Goal: Task Accomplishment & Management: Manage account settings

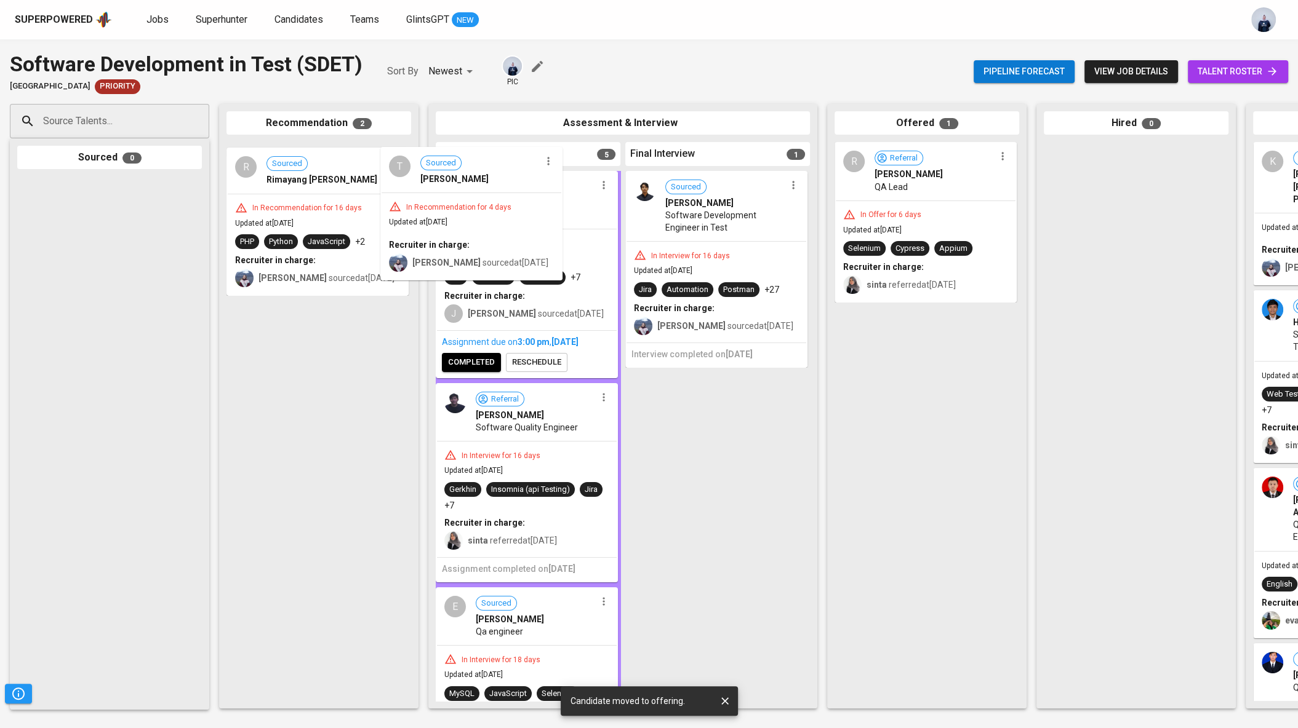
drag, startPoint x: 325, startPoint y: 233, endPoint x: 500, endPoint y: 234, distance: 174.7
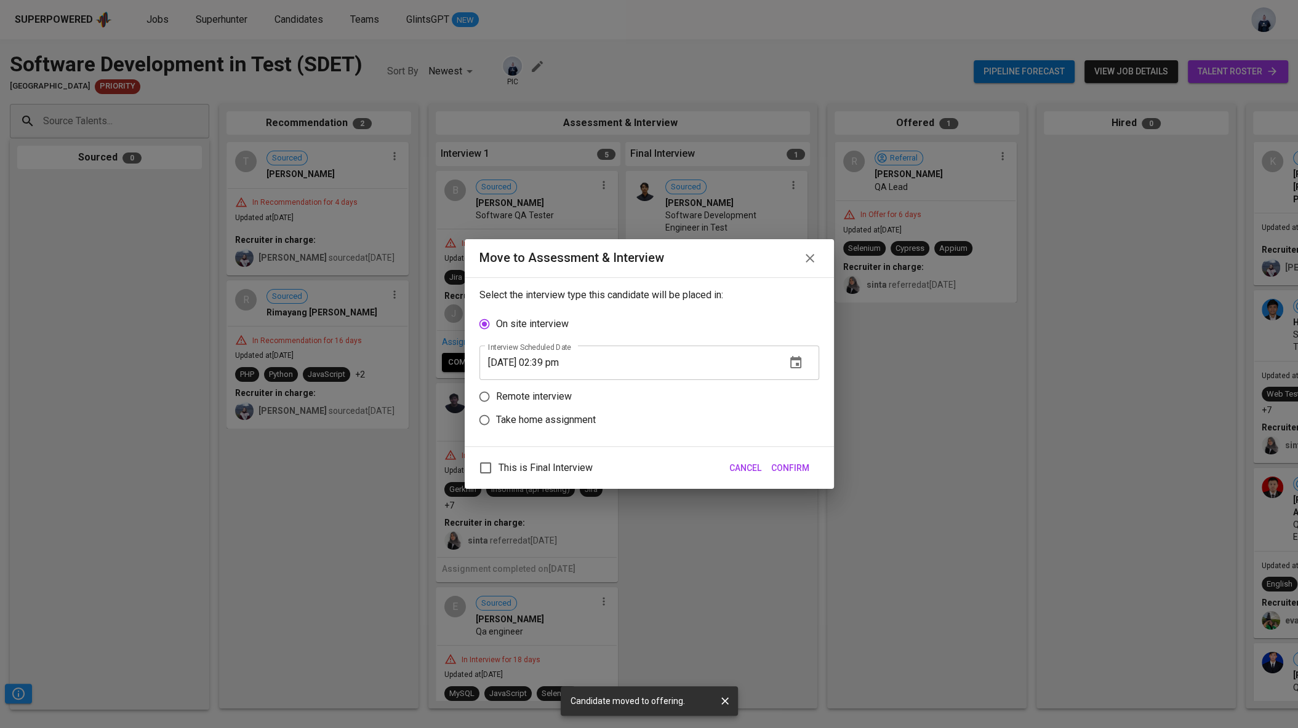
click at [559, 398] on p "Remote interview" at bounding box center [534, 396] width 76 height 15
click at [496, 398] on input "Remote interview" at bounding box center [484, 396] width 23 height 23
radio input "true"
click at [800, 388] on icon "button" at bounding box center [795, 386] width 11 height 12
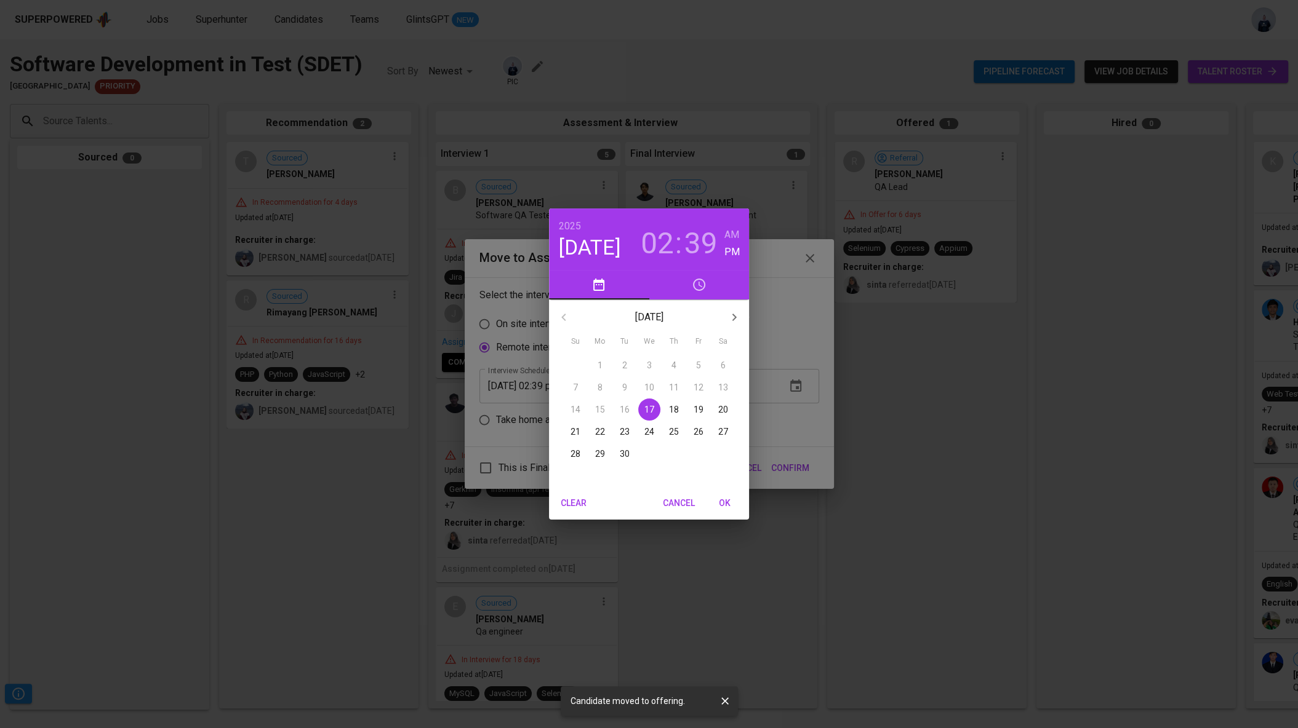
click at [675, 410] on p "18" at bounding box center [674, 410] width 10 height 12
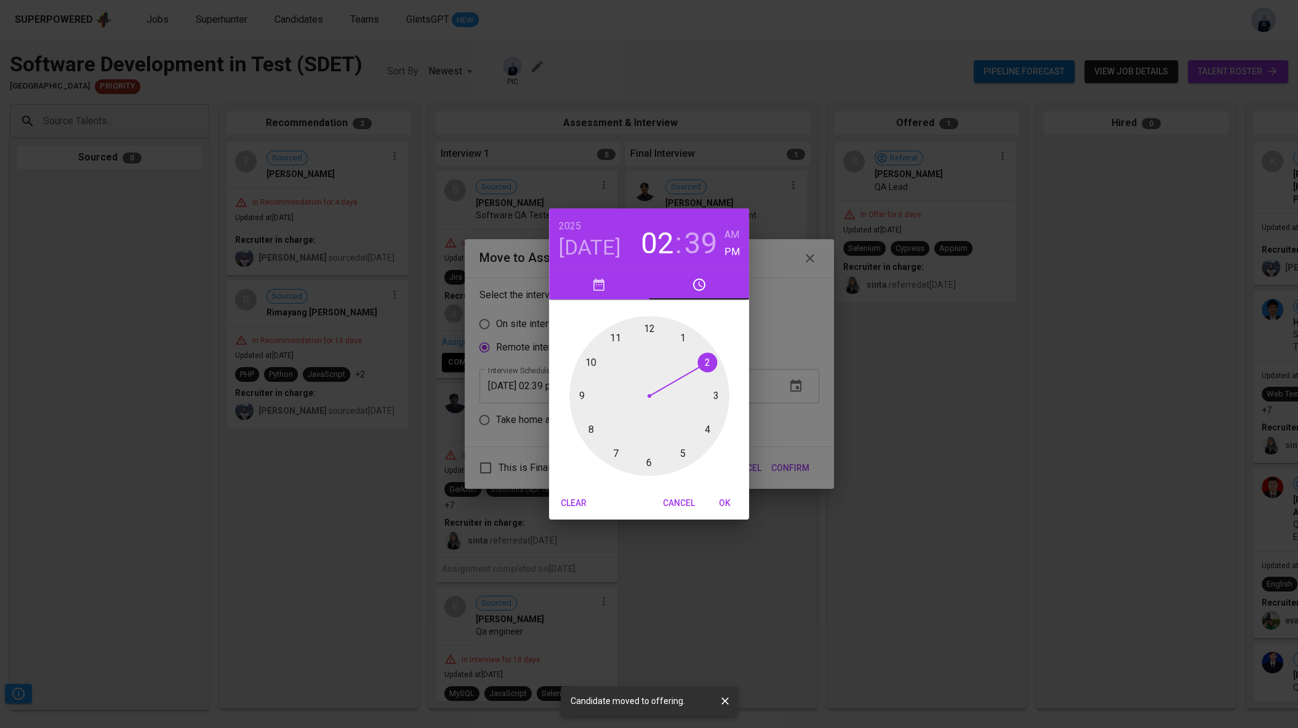
click at [716, 398] on div at bounding box center [649, 396] width 160 height 160
click at [651, 331] on div at bounding box center [649, 396] width 160 height 160
type input "[DATE] 03:00 pm"
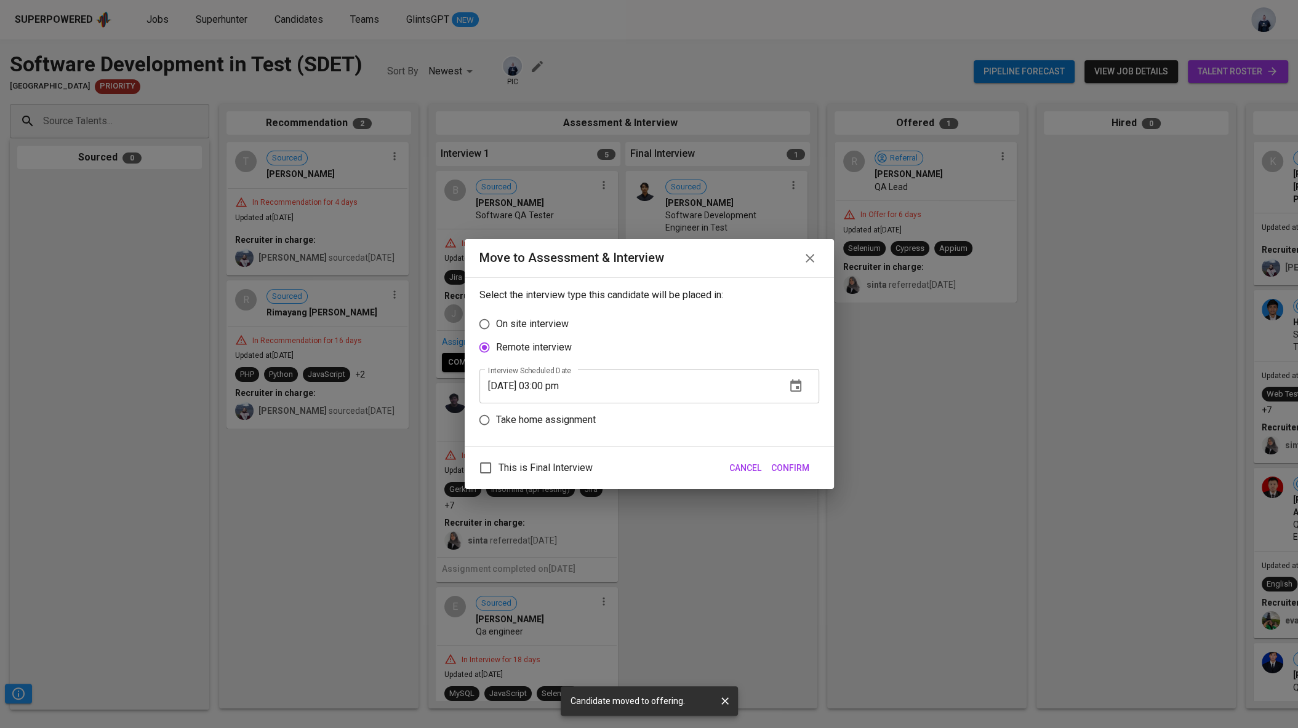
click at [785, 467] on span "Confirm" at bounding box center [790, 468] width 38 height 15
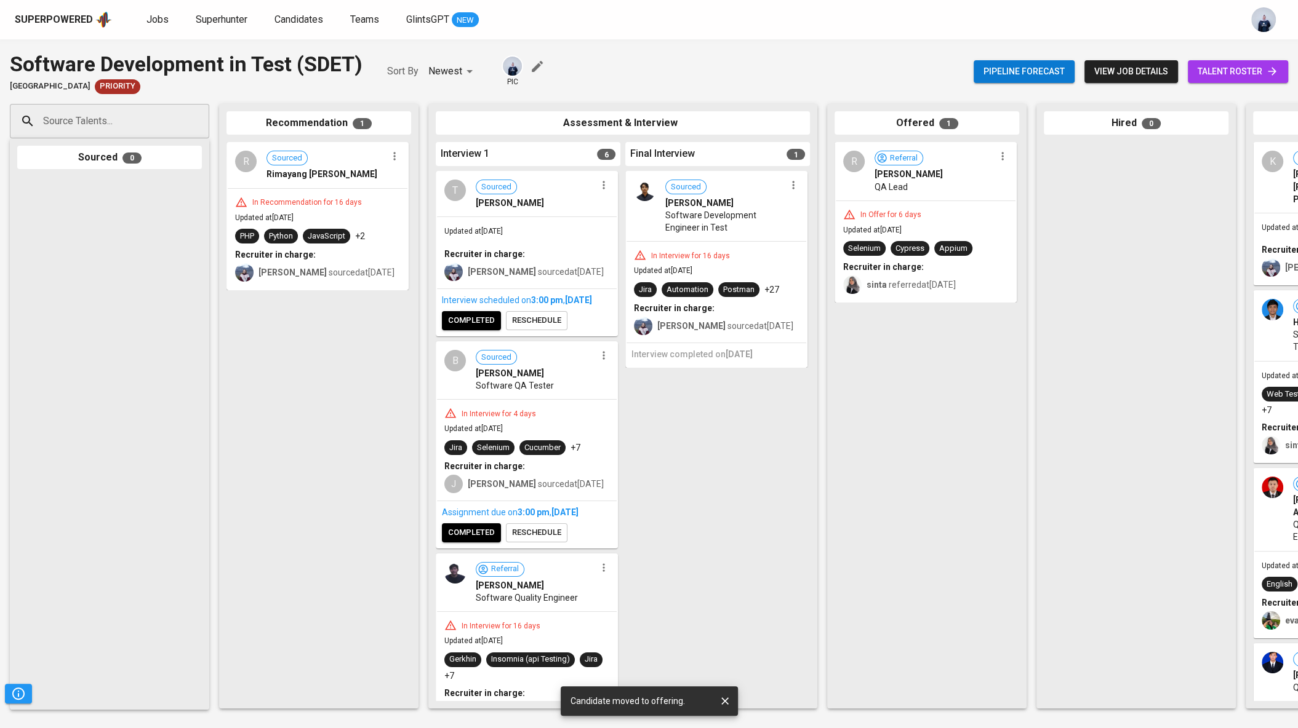
click at [399, 164] on div at bounding box center [394, 156] width 16 height 16
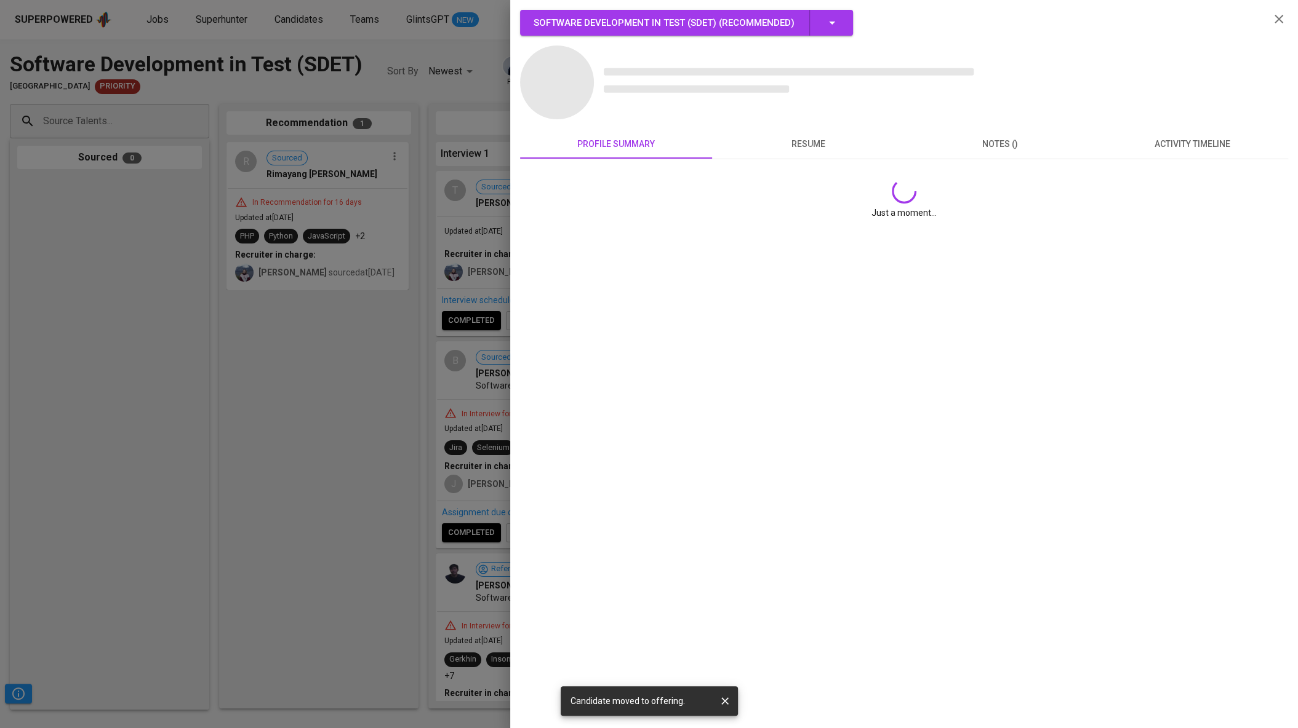
click at [399, 163] on div at bounding box center [649, 364] width 1298 height 728
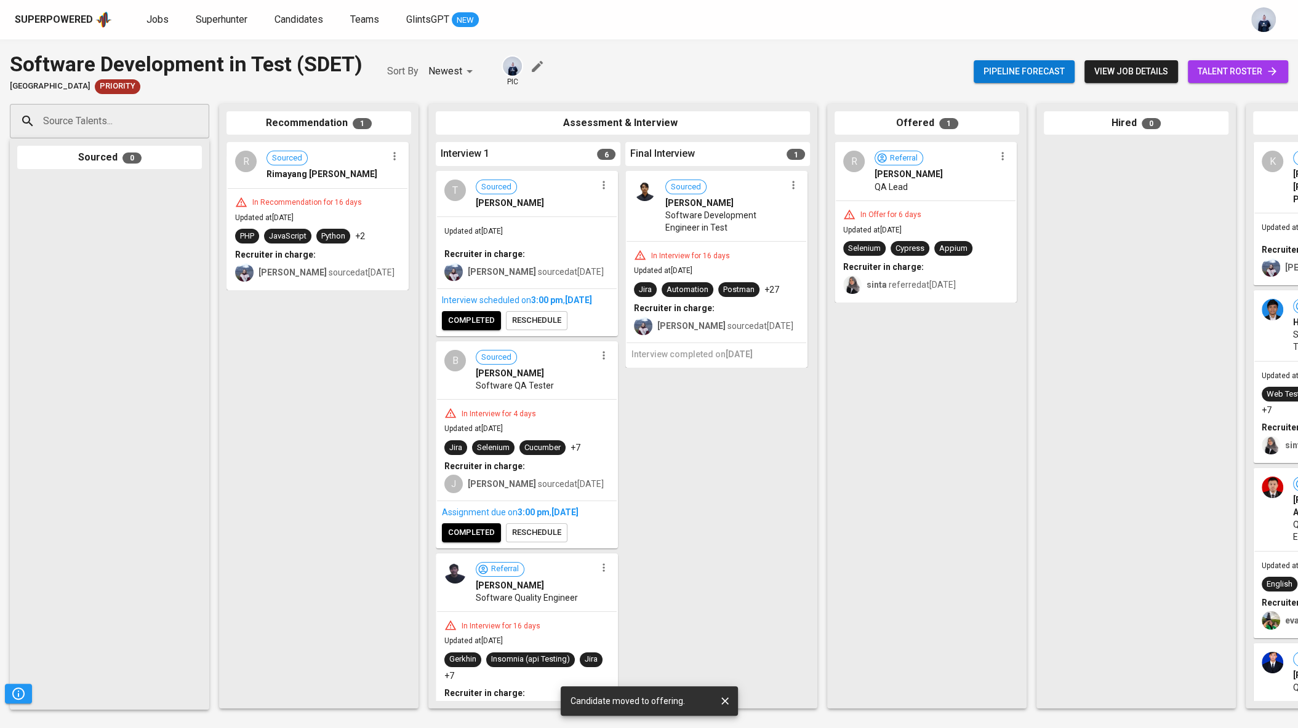
click at [399, 163] on button "button" at bounding box center [394, 156] width 16 height 16
click at [422, 210] on span "Move to unsuitable" at bounding box center [428, 215] width 65 height 11
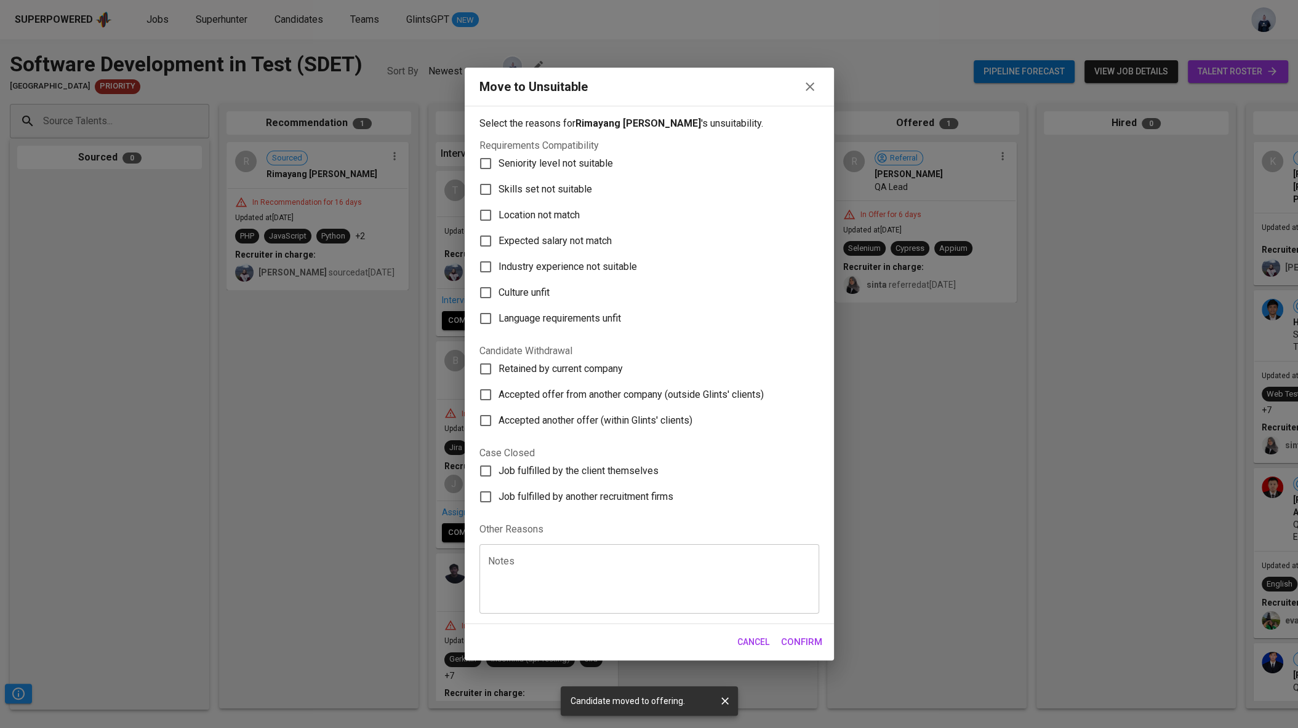
click at [571, 191] on span "Skills set not suitable" at bounding box center [545, 189] width 94 height 15
click at [498, 191] on input "Skills set not suitable" at bounding box center [486, 190] width 26 height 26
checkbox input "true"
click at [805, 636] on span "Confirm" at bounding box center [801, 642] width 41 height 16
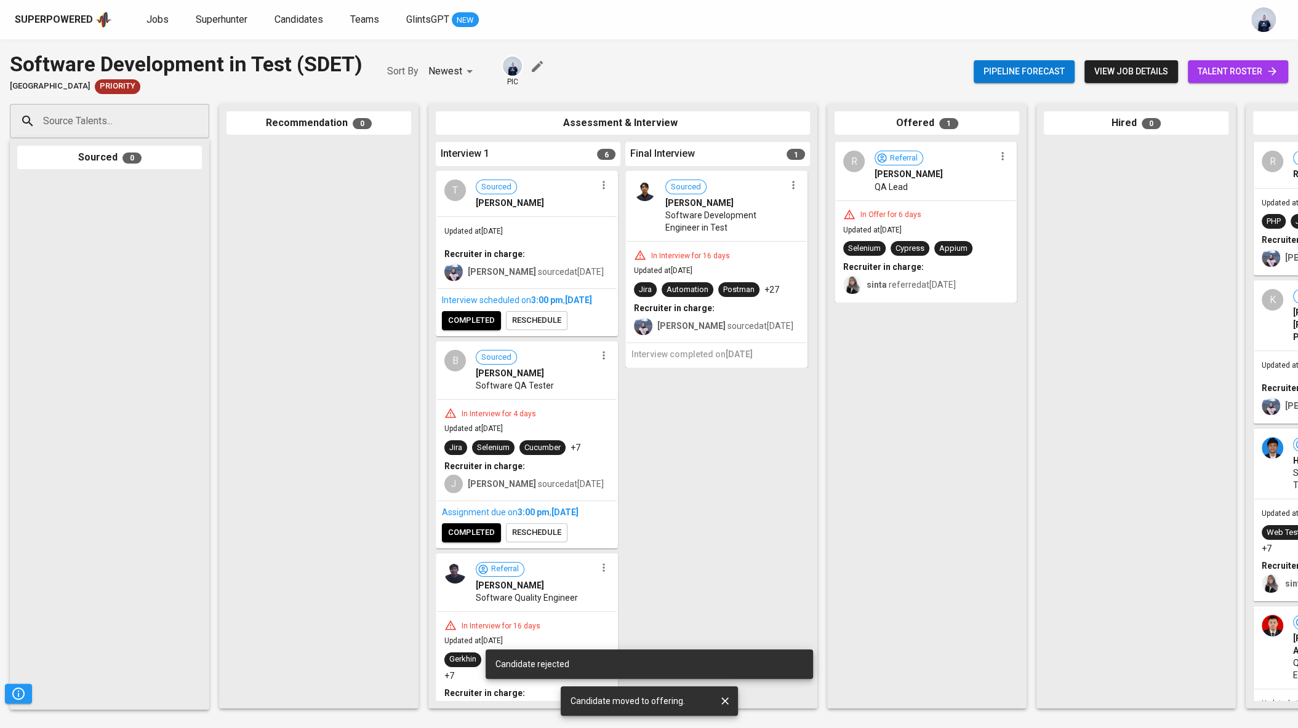
click at [481, 540] on span "completed" at bounding box center [471, 533] width 47 height 14
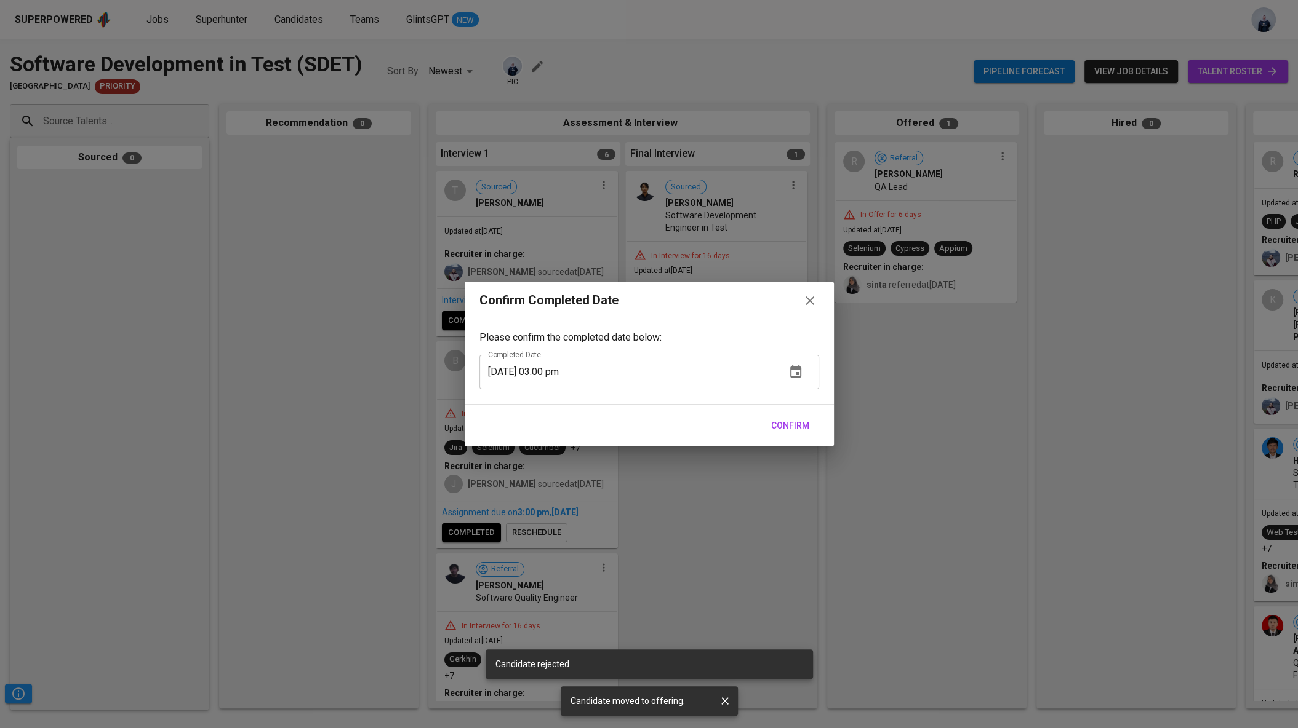
click at [789, 422] on span "Confirm" at bounding box center [790, 425] width 38 height 15
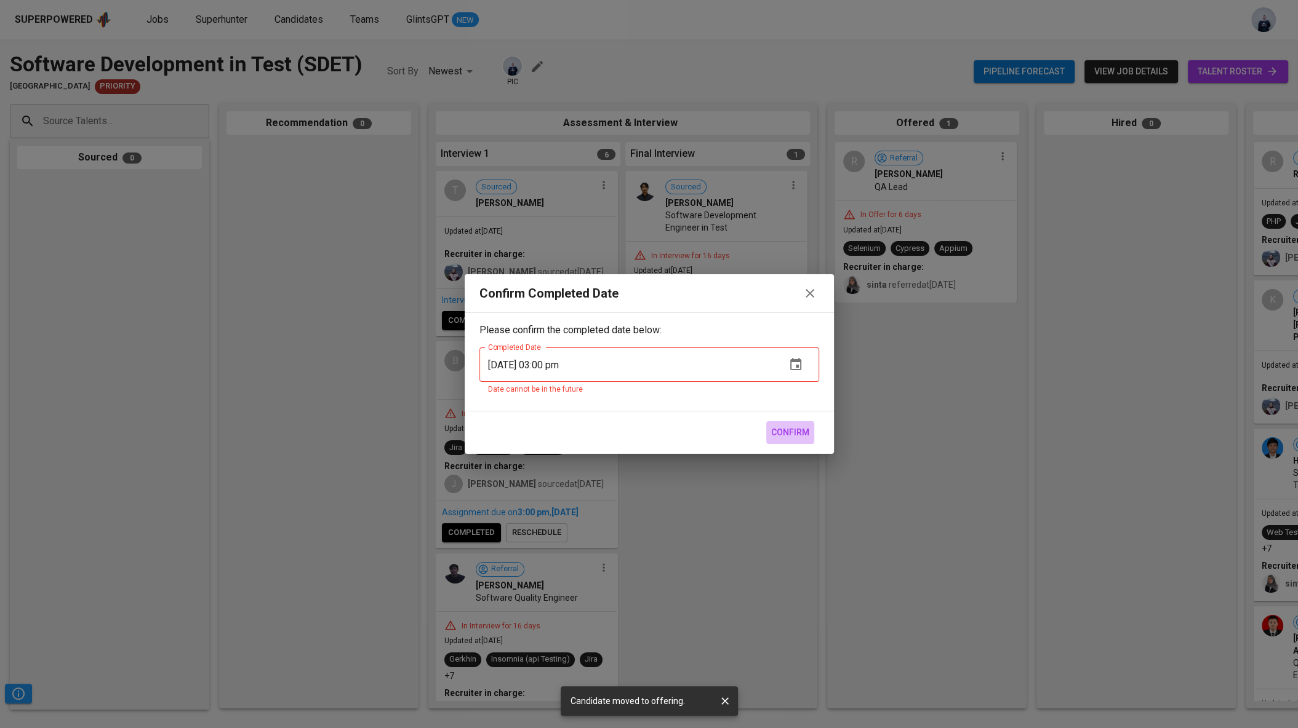
click at [789, 423] on button "Confirm" at bounding box center [790, 432] width 48 height 23
click at [513, 361] on input "[DATE] 03:00 pm" at bounding box center [627, 365] width 297 height 34
click at [797, 436] on span "Confirm" at bounding box center [790, 432] width 38 height 15
click at [550, 364] on input "[DATE] 03:00 pm" at bounding box center [627, 365] width 297 height 34
type input "[DATE] 02:00 pm"
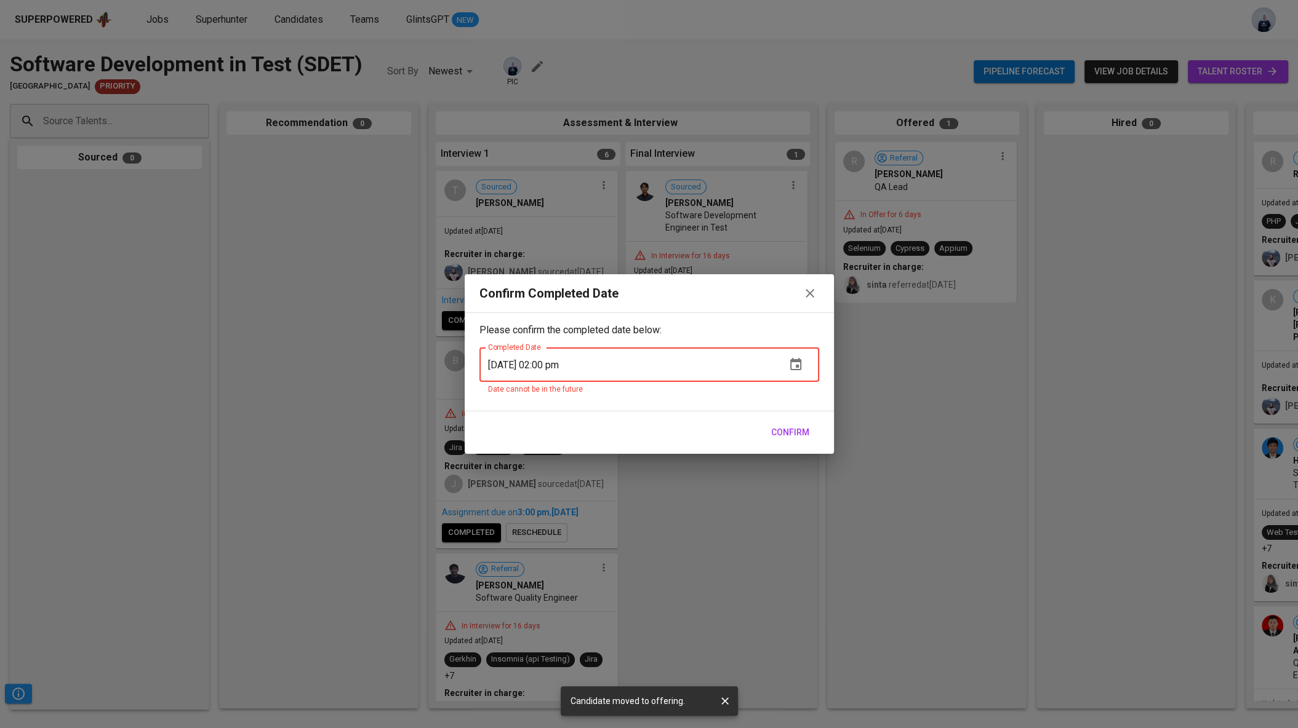
click at [802, 430] on span "Confirm" at bounding box center [790, 432] width 38 height 15
click at [807, 289] on icon "button" at bounding box center [809, 293] width 15 height 15
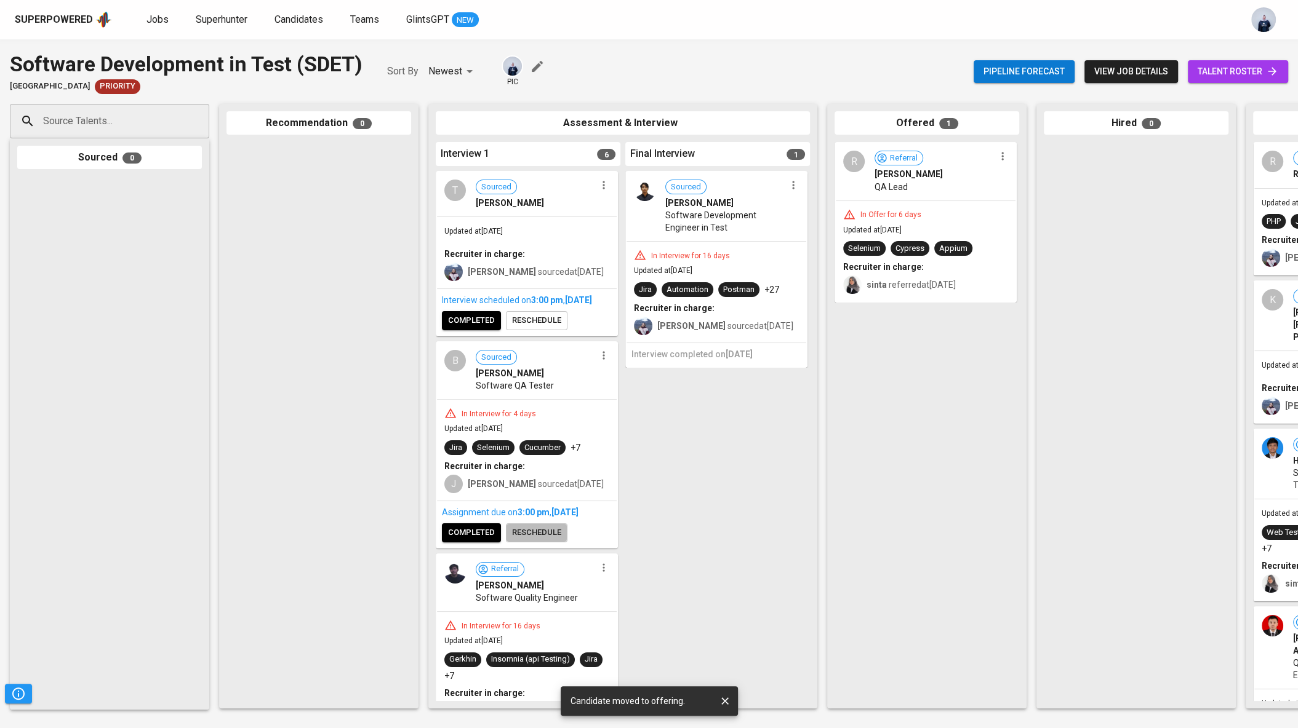
click at [527, 540] on span "reschedule" at bounding box center [536, 533] width 49 height 14
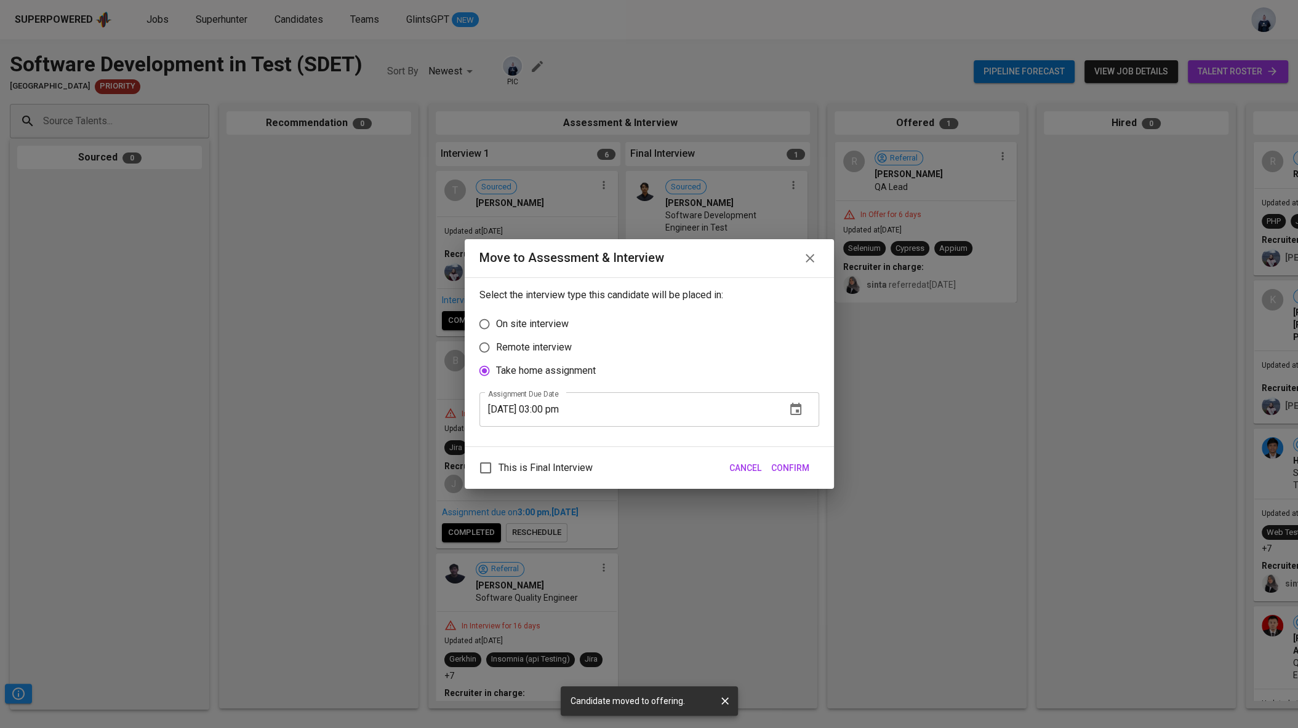
click at [511, 407] on input "[DATE] 03:00 pm" at bounding box center [627, 410] width 297 height 34
type input "[DATE] 03:00 pm"
click at [804, 465] on span "Confirm" at bounding box center [790, 468] width 38 height 15
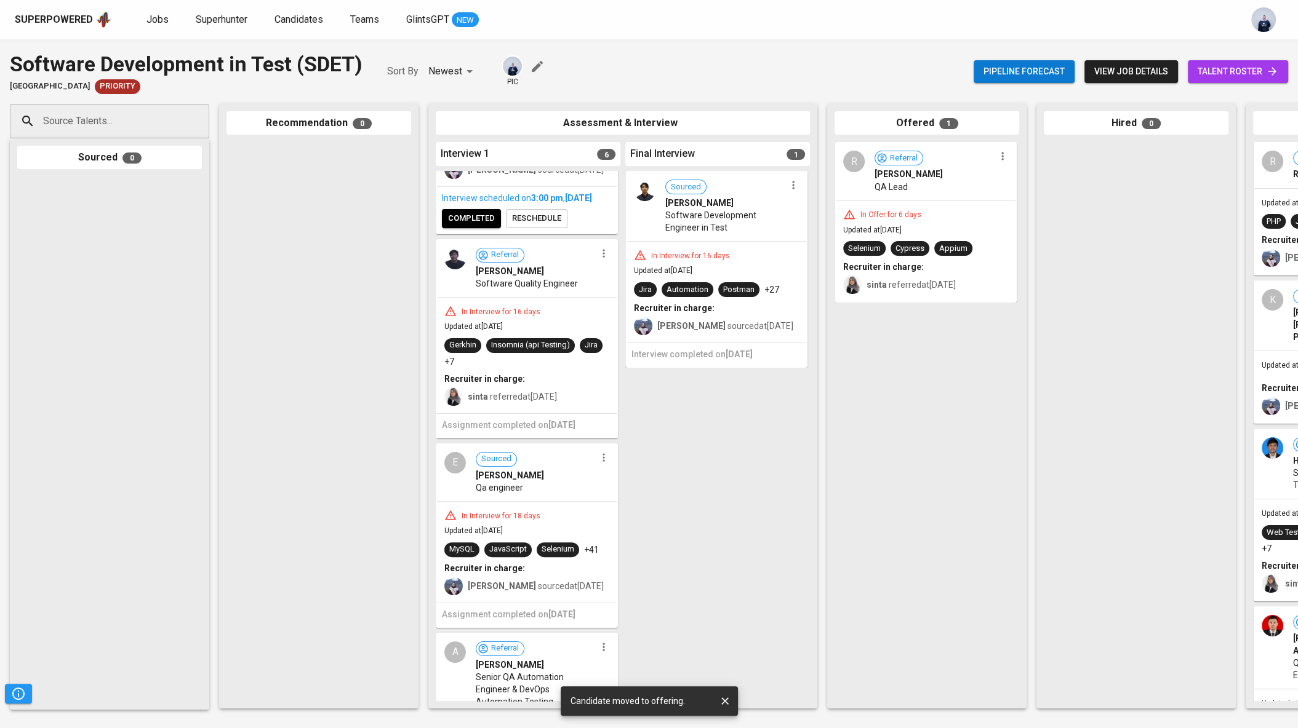
scroll to position [335, 0]
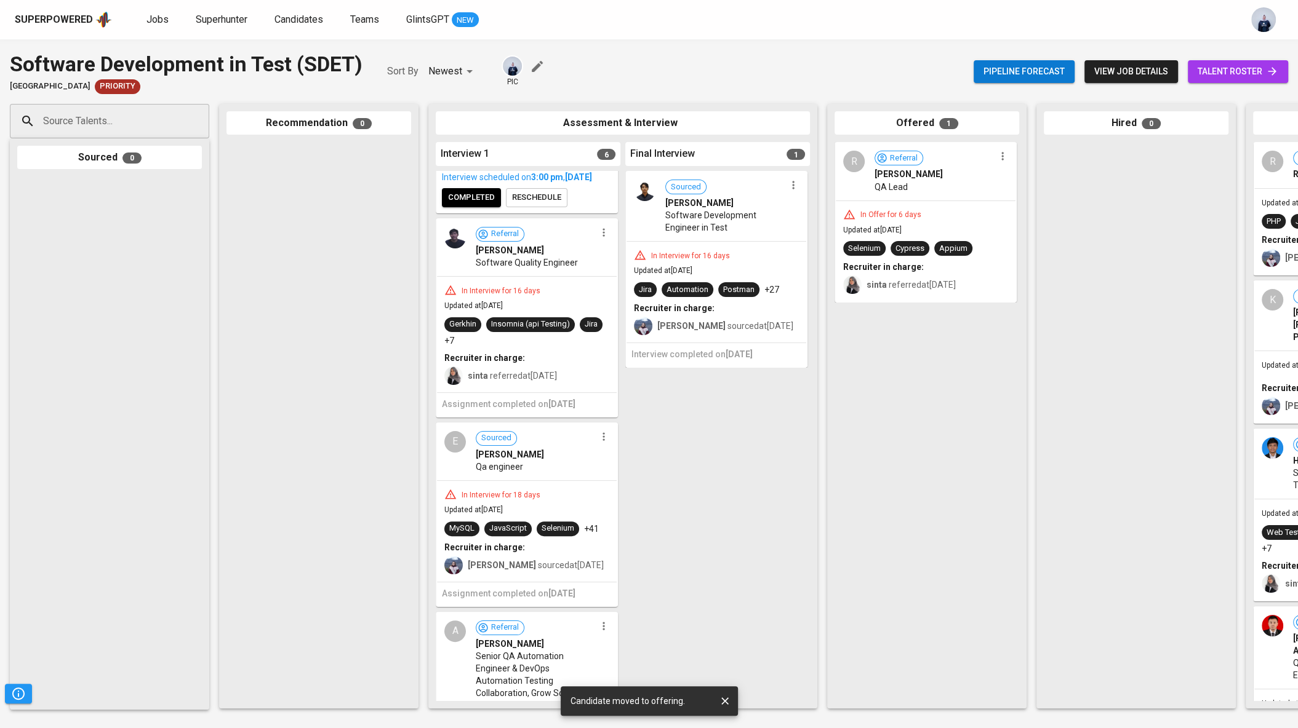
click at [601, 239] on icon "button" at bounding box center [603, 232] width 12 height 12
click at [637, 317] on span "Move to unsuitable" at bounding box center [633, 321] width 65 height 11
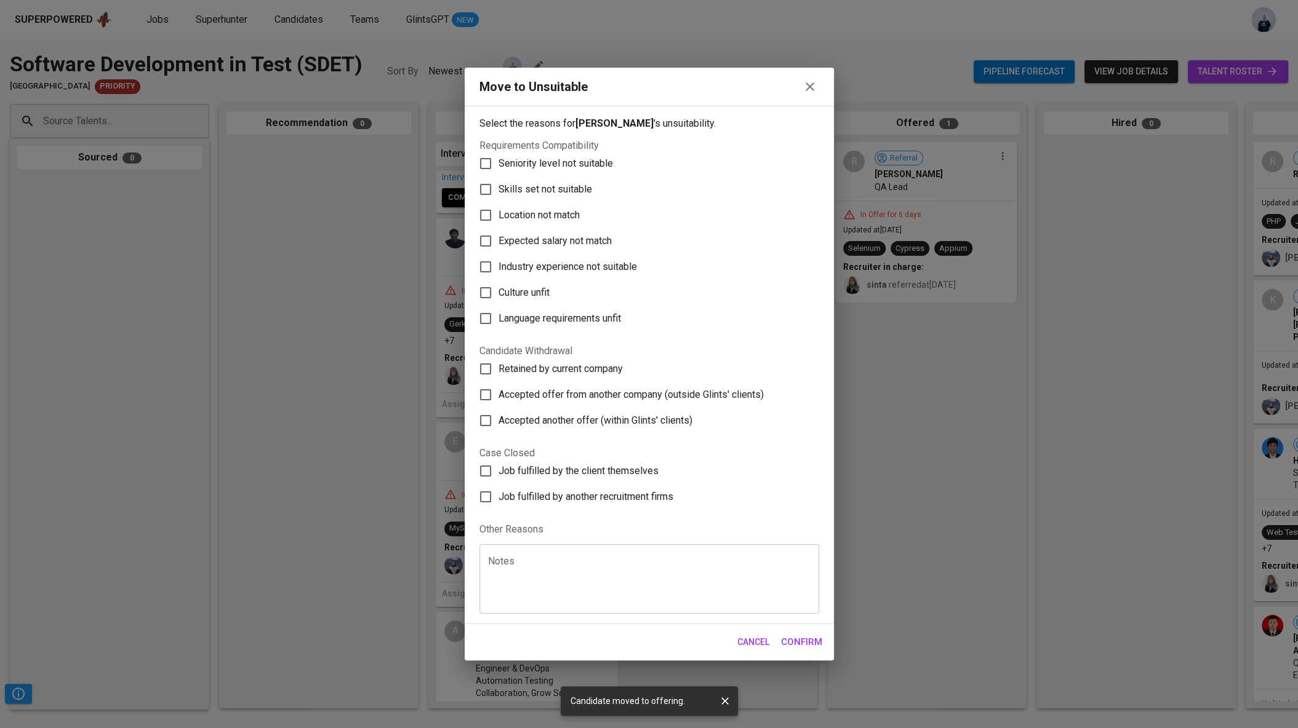
click at [582, 193] on span "Skills set not suitable" at bounding box center [545, 189] width 94 height 15
click at [498, 193] on input "Skills set not suitable" at bounding box center [486, 190] width 26 height 26
checkbox input "true"
click at [565, 163] on span "Seniority level not suitable" at bounding box center [555, 163] width 114 height 15
click at [498, 163] on input "Seniority level not suitable" at bounding box center [486, 164] width 26 height 26
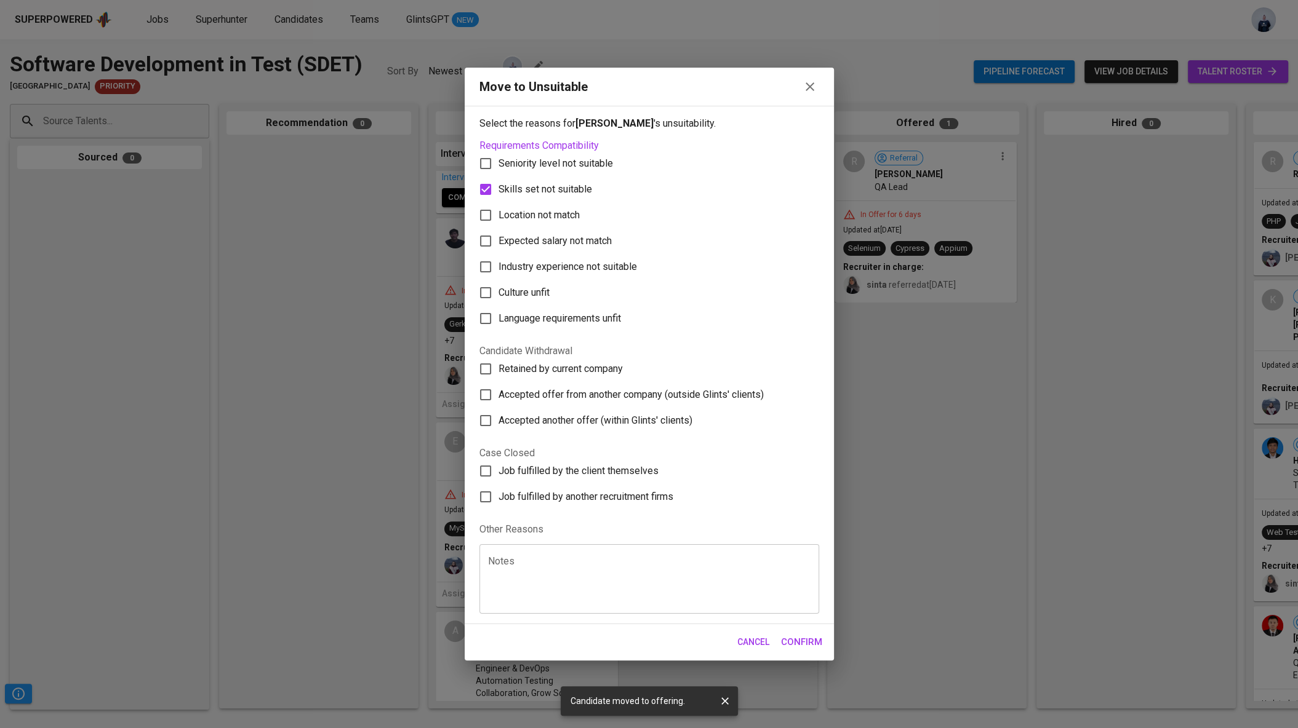
checkbox input "true"
click at [565, 185] on span "Skills set not suitable" at bounding box center [545, 189] width 94 height 15
click at [498, 185] on input "Skills set not suitable" at bounding box center [486, 190] width 26 height 26
checkbox input "false"
click at [816, 639] on span "Confirm" at bounding box center [801, 642] width 41 height 16
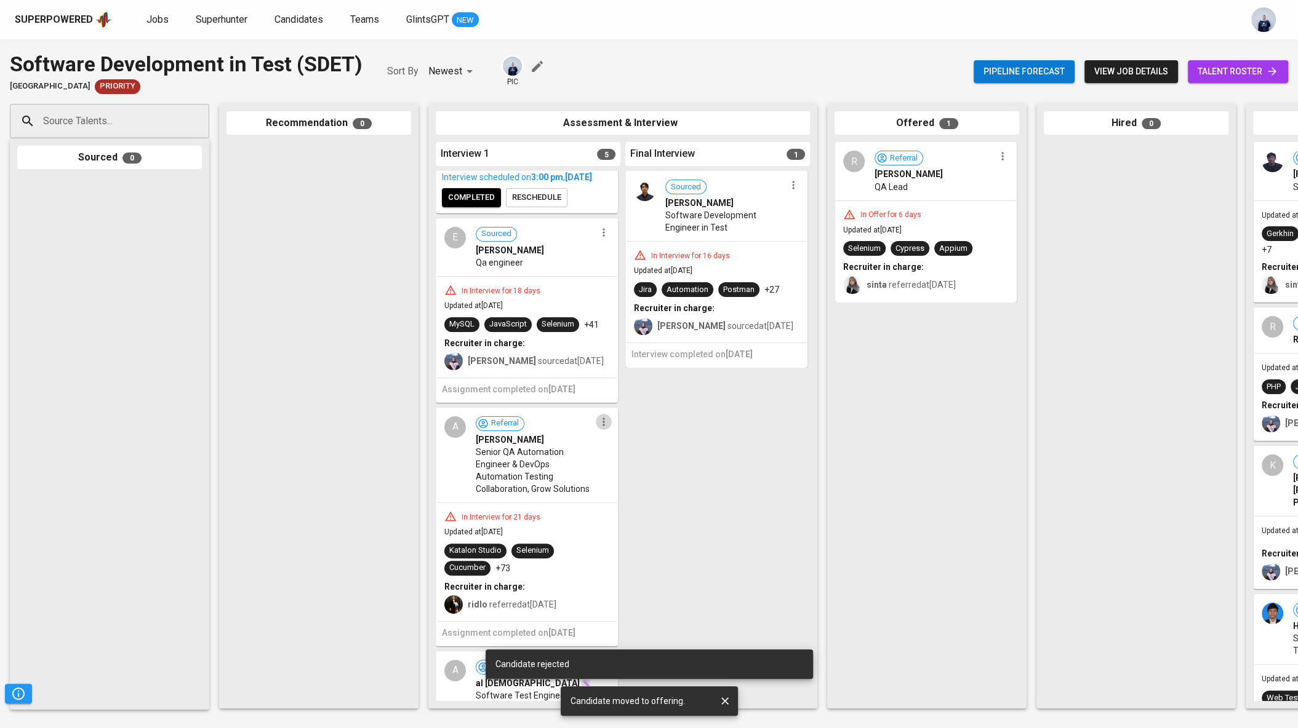
click at [600, 428] on icon "button" at bounding box center [603, 422] width 12 height 12
click at [631, 506] on span "Move to unsuitable" at bounding box center [633, 509] width 65 height 11
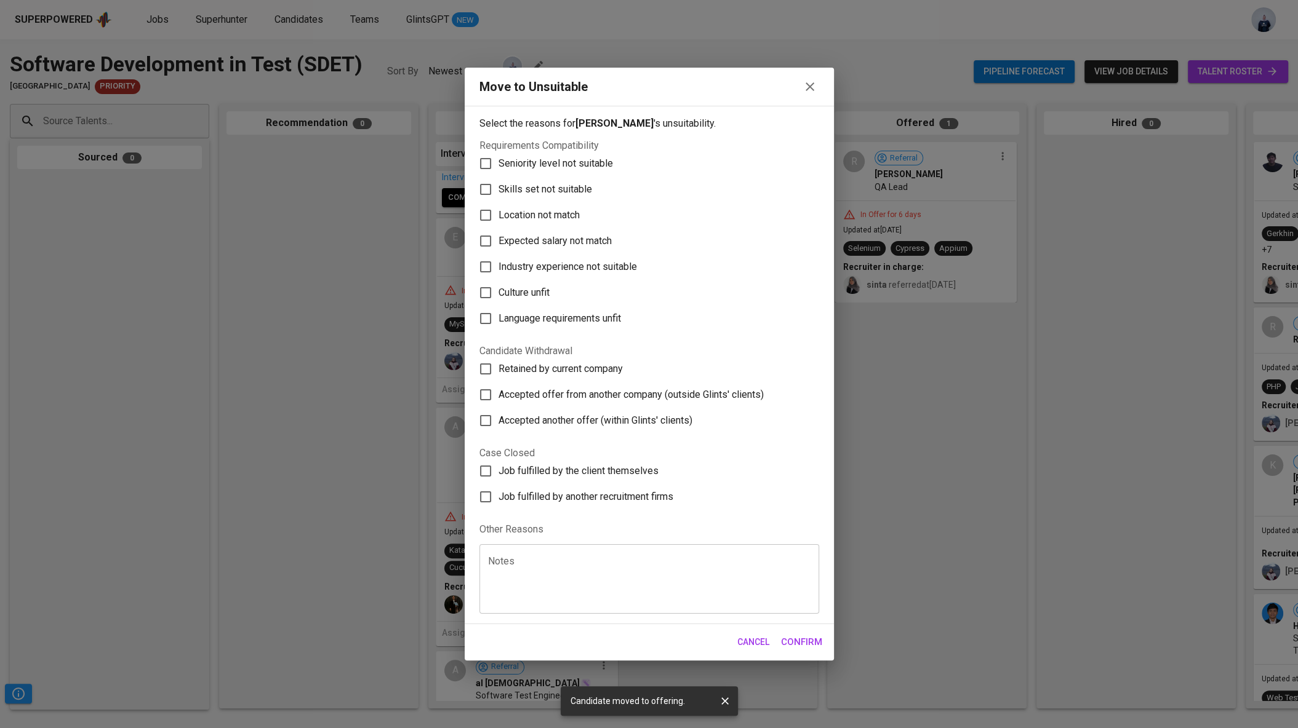
click at [580, 162] on span "Seniority level not suitable" at bounding box center [555, 163] width 114 height 15
click at [498, 162] on input "Seniority level not suitable" at bounding box center [486, 164] width 26 height 26
checkbox input "true"
click at [800, 642] on span "Confirm" at bounding box center [801, 642] width 41 height 16
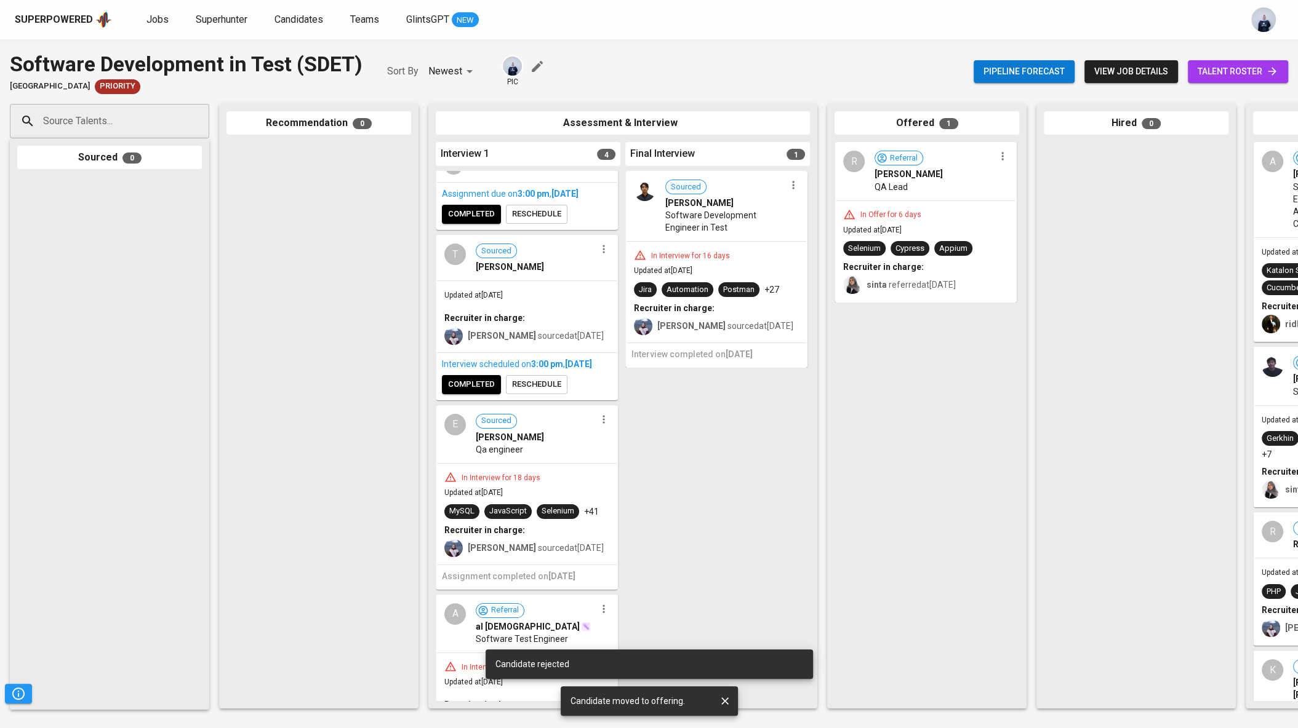
scroll to position [148, 0]
click at [600, 426] on icon "button" at bounding box center [603, 419] width 12 height 12
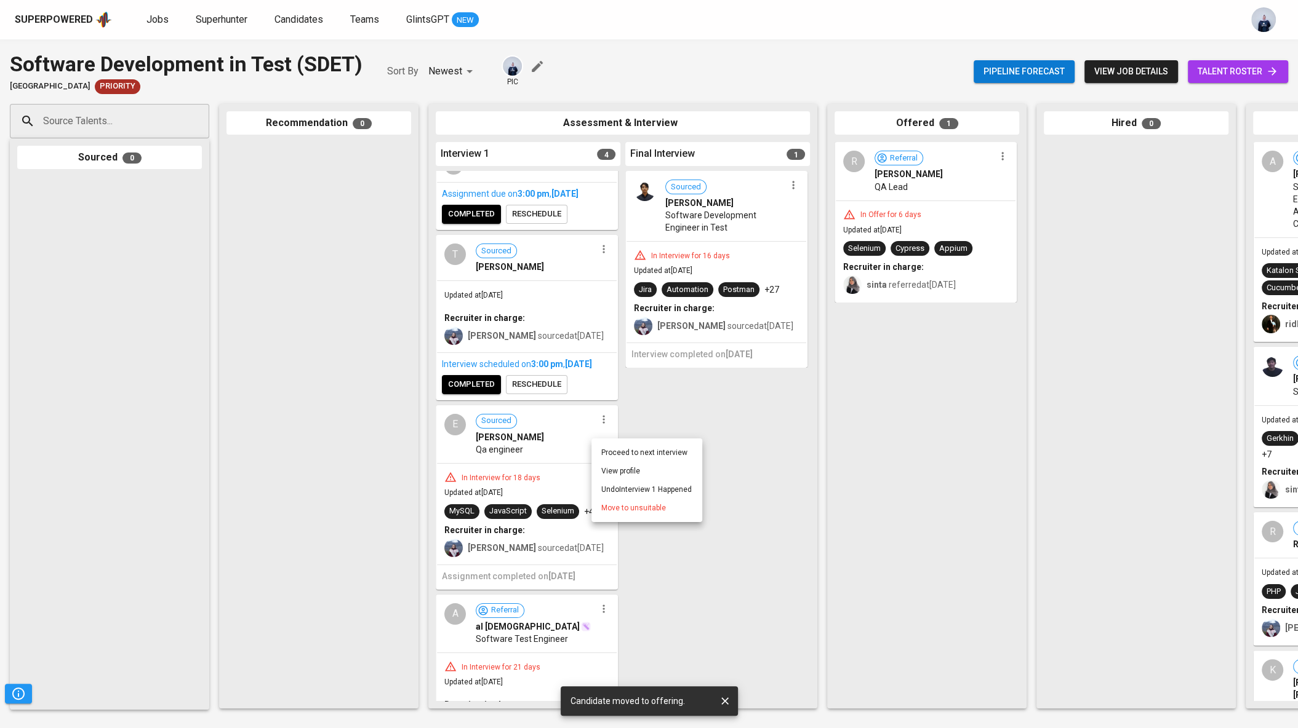
click at [642, 508] on span "Move to unsuitable" at bounding box center [633, 508] width 65 height 11
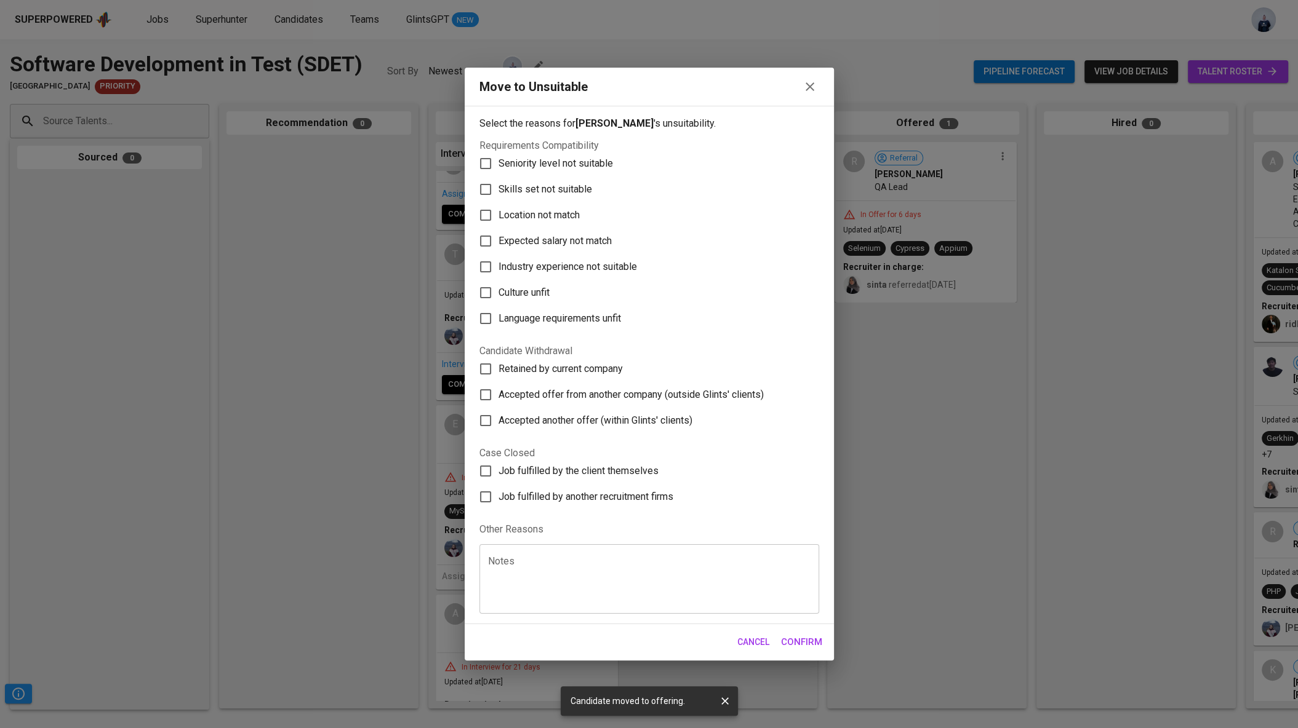
click at [547, 556] on textarea at bounding box center [649, 579] width 322 height 47
type textarea "no detailed feedback from the client."
click at [799, 636] on span "Confirm" at bounding box center [801, 642] width 41 height 16
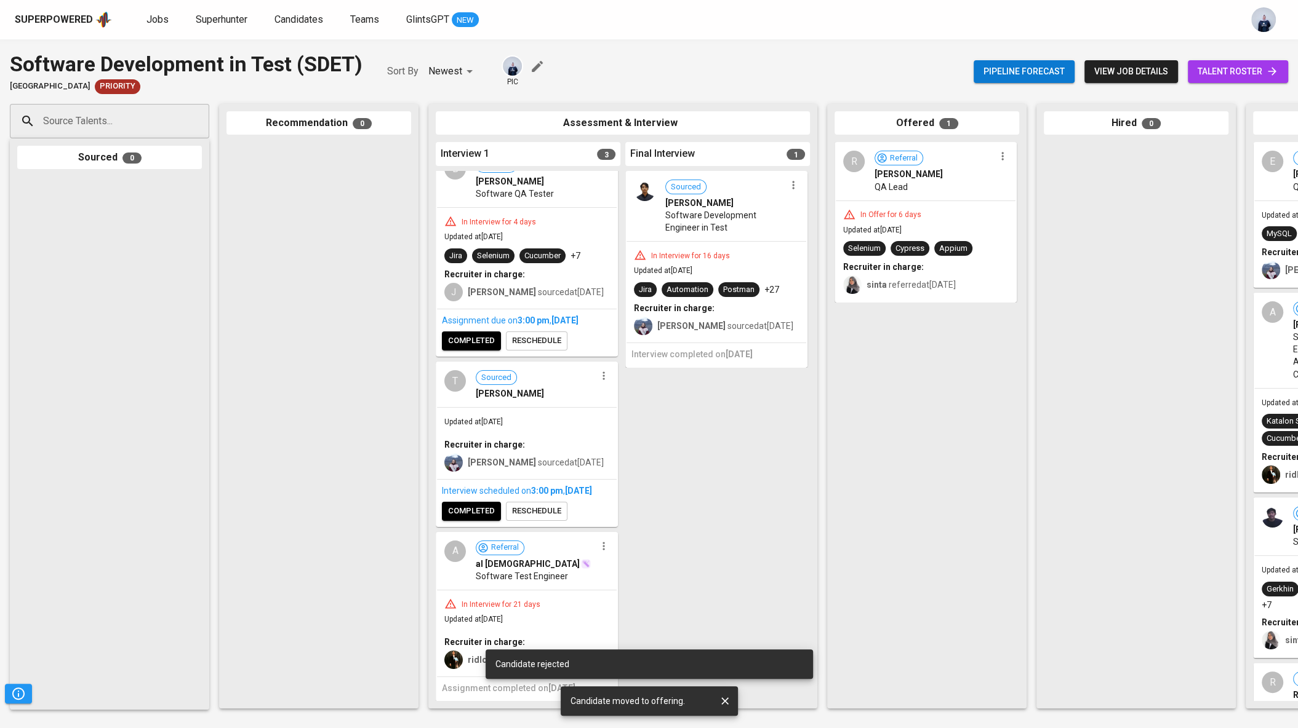
scroll to position [33, 0]
click at [600, 548] on icon "button" at bounding box center [603, 546] width 12 height 12
click at [640, 618] on span "Move to unsuitable" at bounding box center [633, 623] width 65 height 11
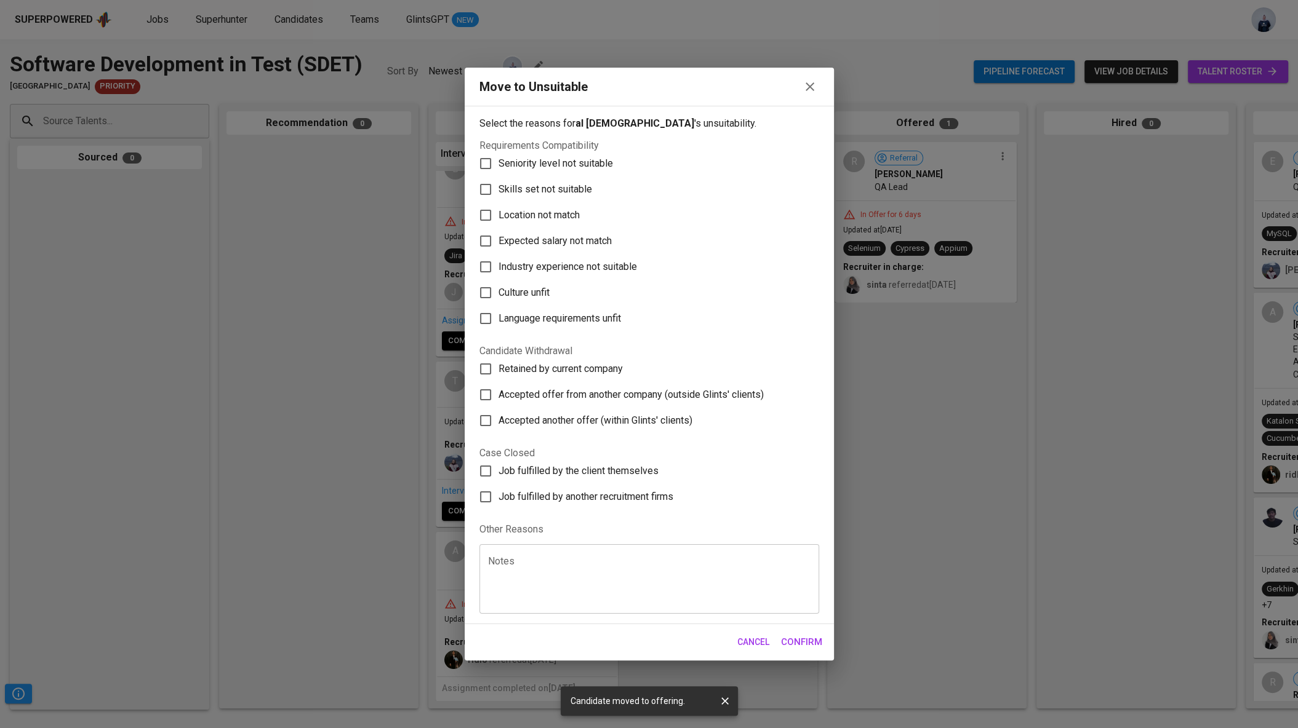
click at [565, 572] on textarea at bounding box center [649, 579] width 322 height 47
paste textarea "no detailed feedback from the client."
type textarea "no detailed feedback from the client."
click at [814, 642] on span "Confirm" at bounding box center [801, 642] width 41 height 16
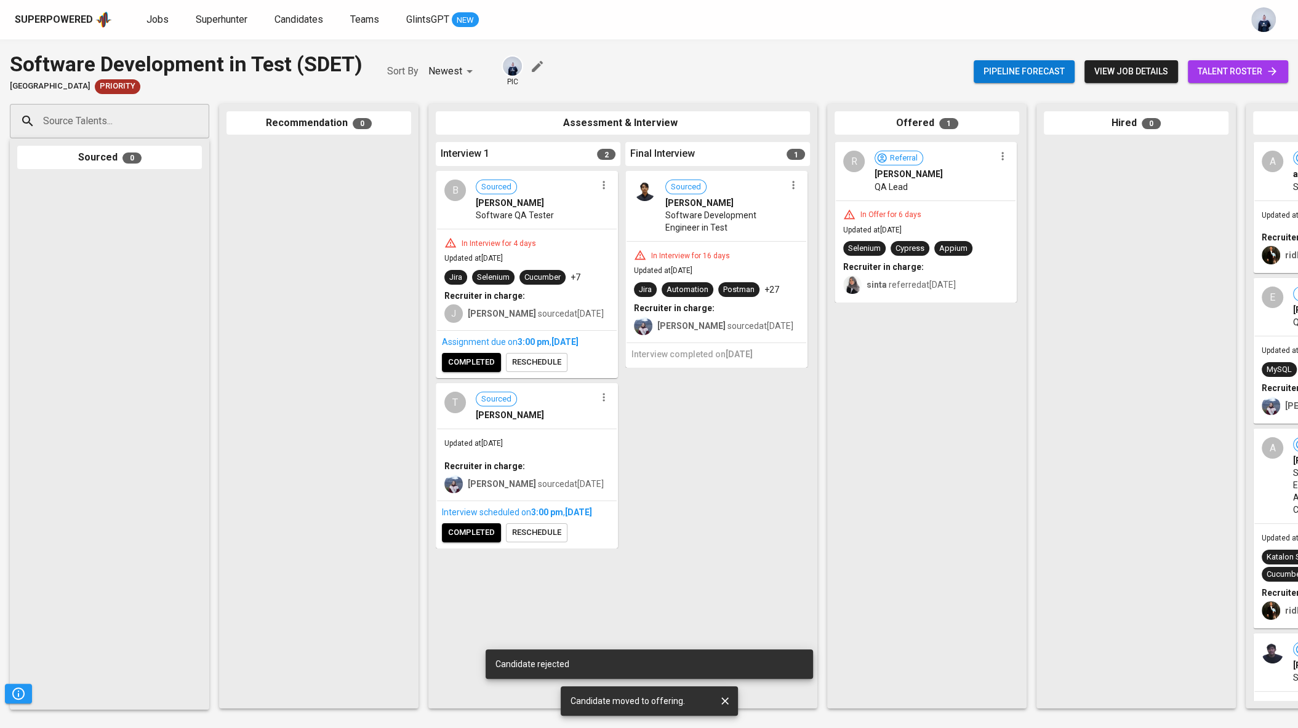
scroll to position [0, 0]
click at [793, 186] on icon "button" at bounding box center [793, 185] width 12 height 12
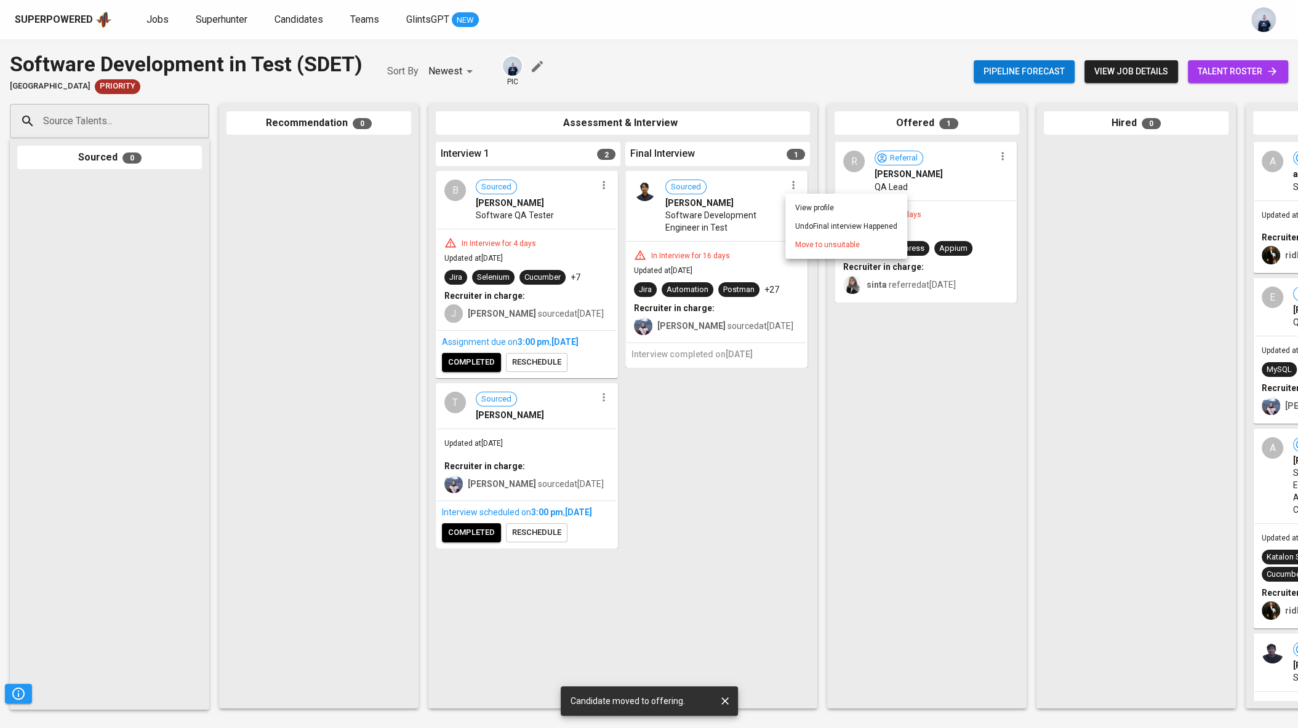
click at [824, 247] on span "Move to unsuitable" at bounding box center [827, 244] width 65 height 11
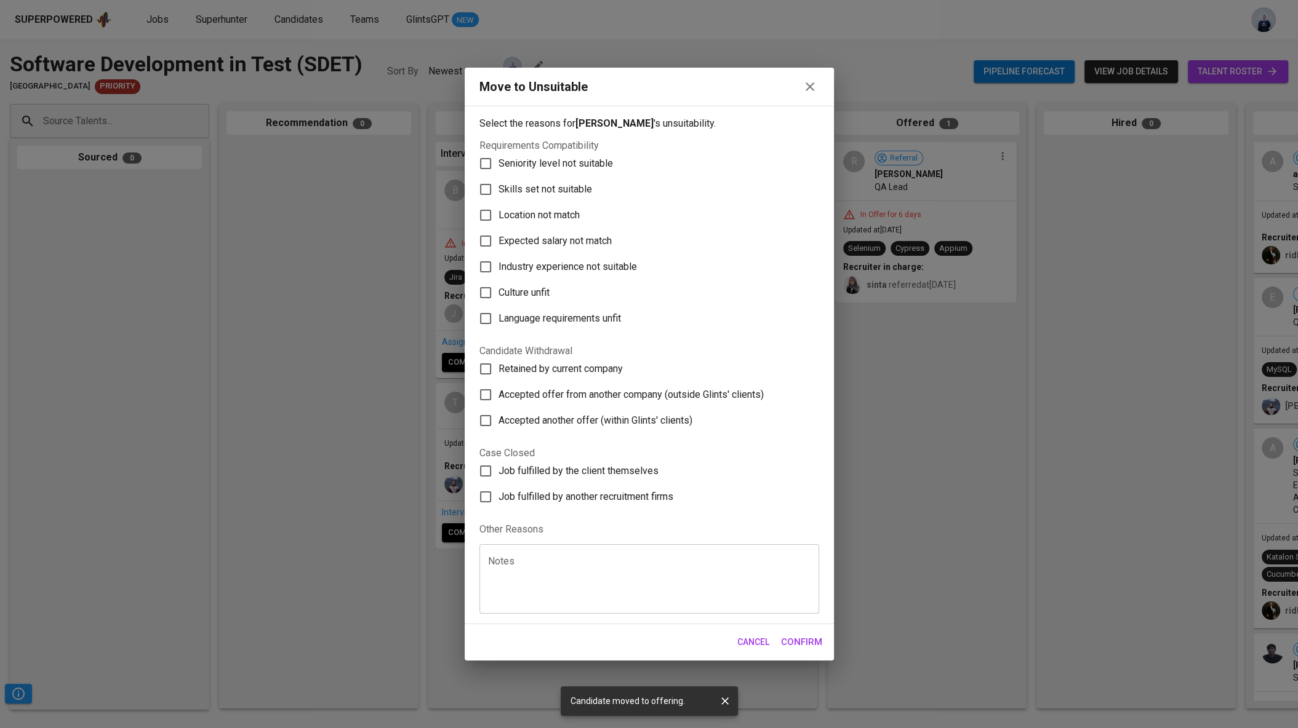
click at [552, 581] on textarea at bounding box center [649, 579] width 322 height 47
paste textarea "no detailed feedback from the client."
type textarea "no detailed feedback from the client."
click at [814, 641] on span "Confirm" at bounding box center [801, 642] width 41 height 16
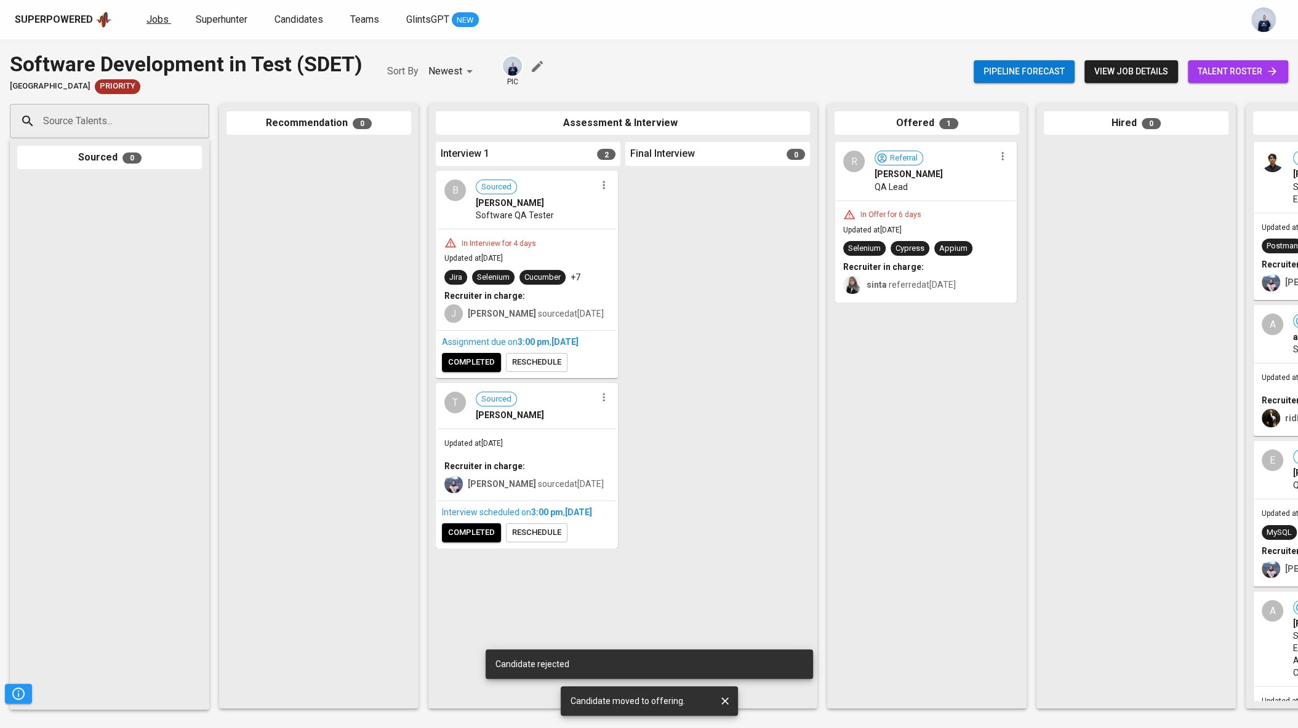
click at [148, 16] on span "Jobs" at bounding box center [157, 20] width 22 height 12
